Goal: Transaction & Acquisition: Purchase product/service

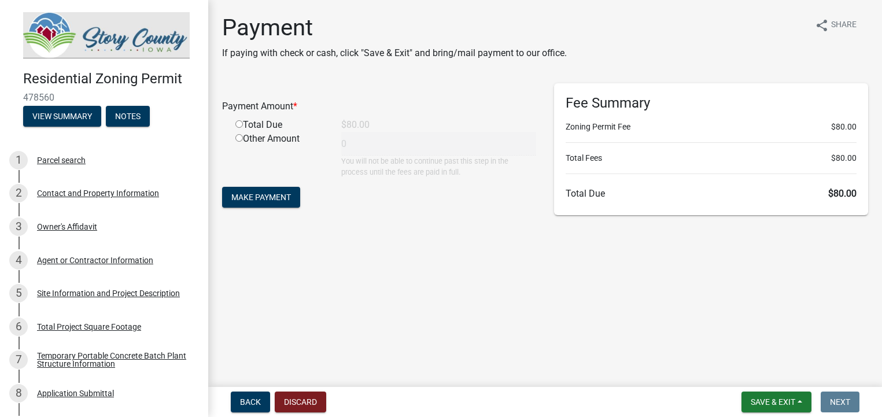
click at [834, 268] on main "Payment If paying with check or cash, click "Save & Exit" and bring/mail paymen…" at bounding box center [545, 191] width 674 height 382
click at [268, 196] on span "Make Payment" at bounding box center [261, 197] width 60 height 9
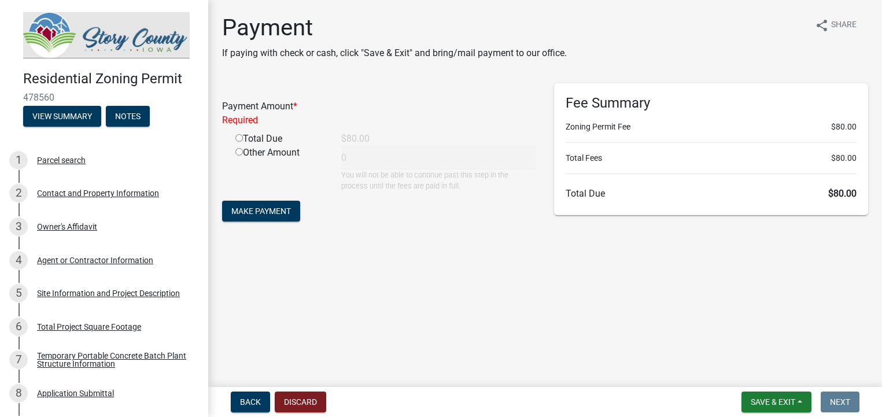
click at [257, 138] on div "Total Due" at bounding box center [280, 139] width 106 height 14
click at [239, 140] on input "radio" at bounding box center [239, 138] width 8 height 8
radio input "true"
type input "80"
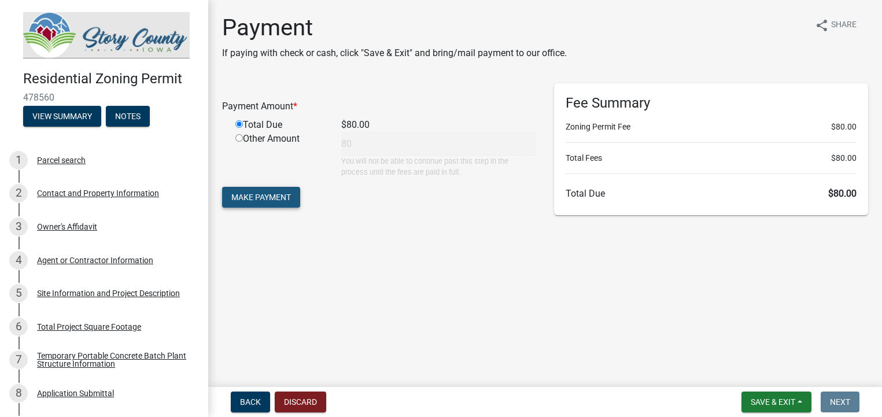
click at [267, 200] on span "Make Payment" at bounding box center [261, 197] width 60 height 9
